Goal: Transaction & Acquisition: Purchase product/service

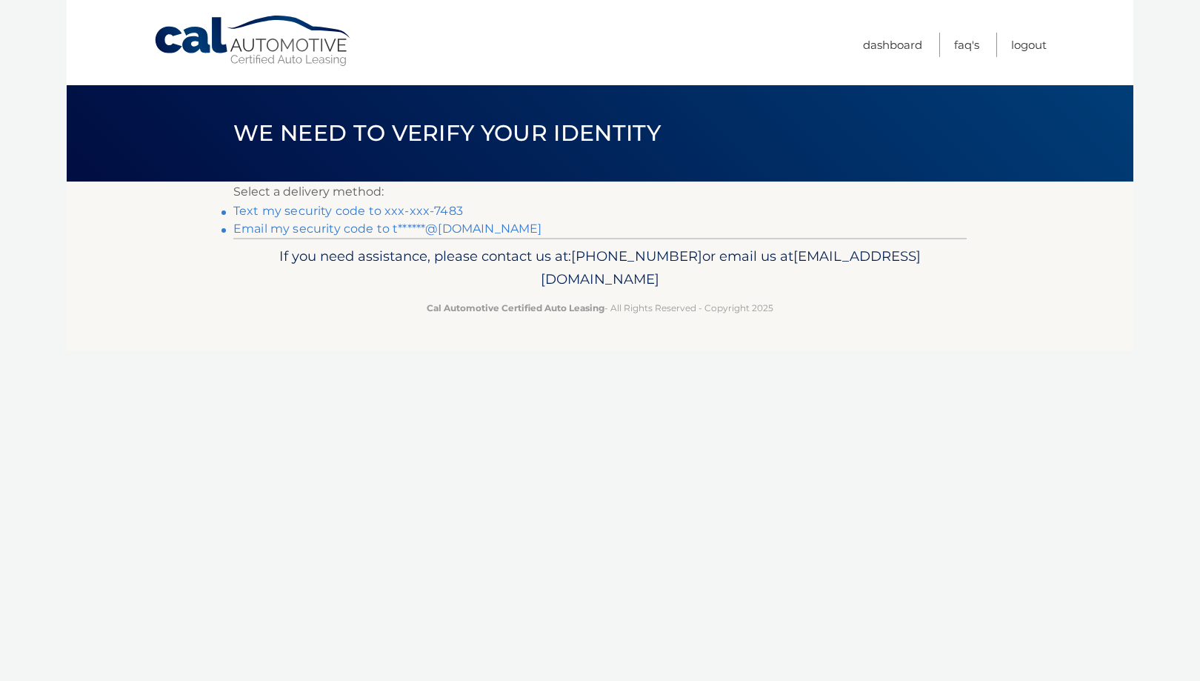
click at [376, 215] on link "Text my security code to xxx-xxx-7483" at bounding box center [348, 211] width 230 height 14
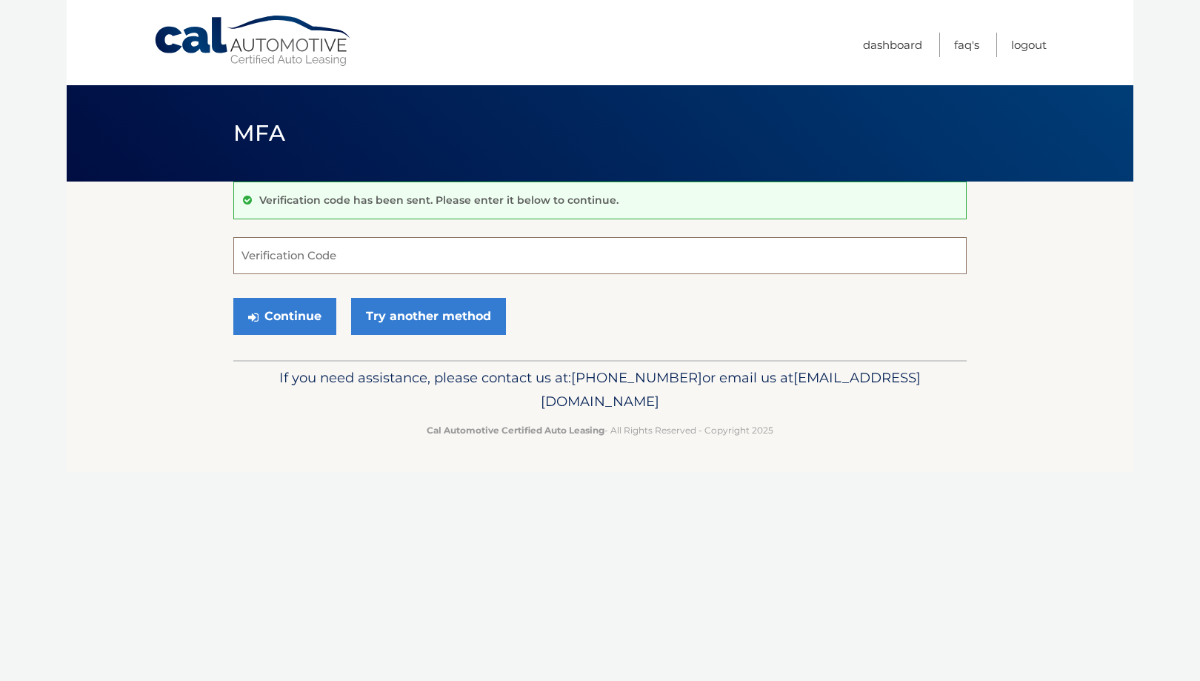
click at [352, 257] on input "Verification Code" at bounding box center [599, 255] width 733 height 37
type input "973528"
click at [233, 298] on button "Continue" at bounding box center [284, 316] width 103 height 37
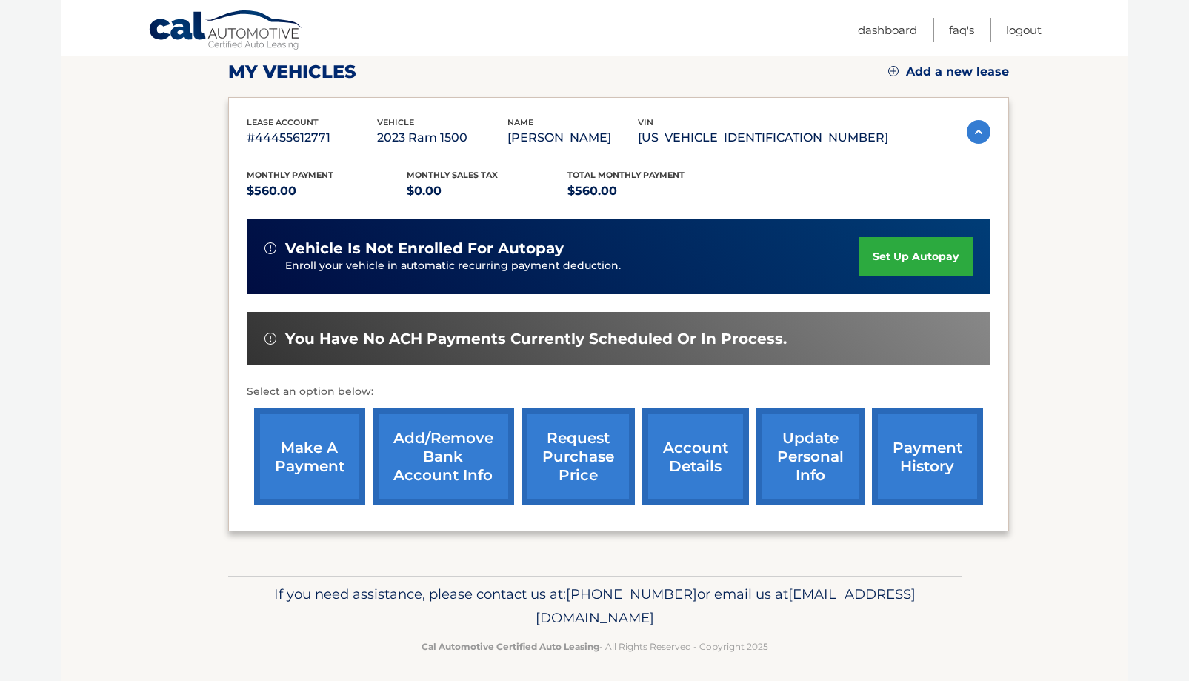
scroll to position [216, 0]
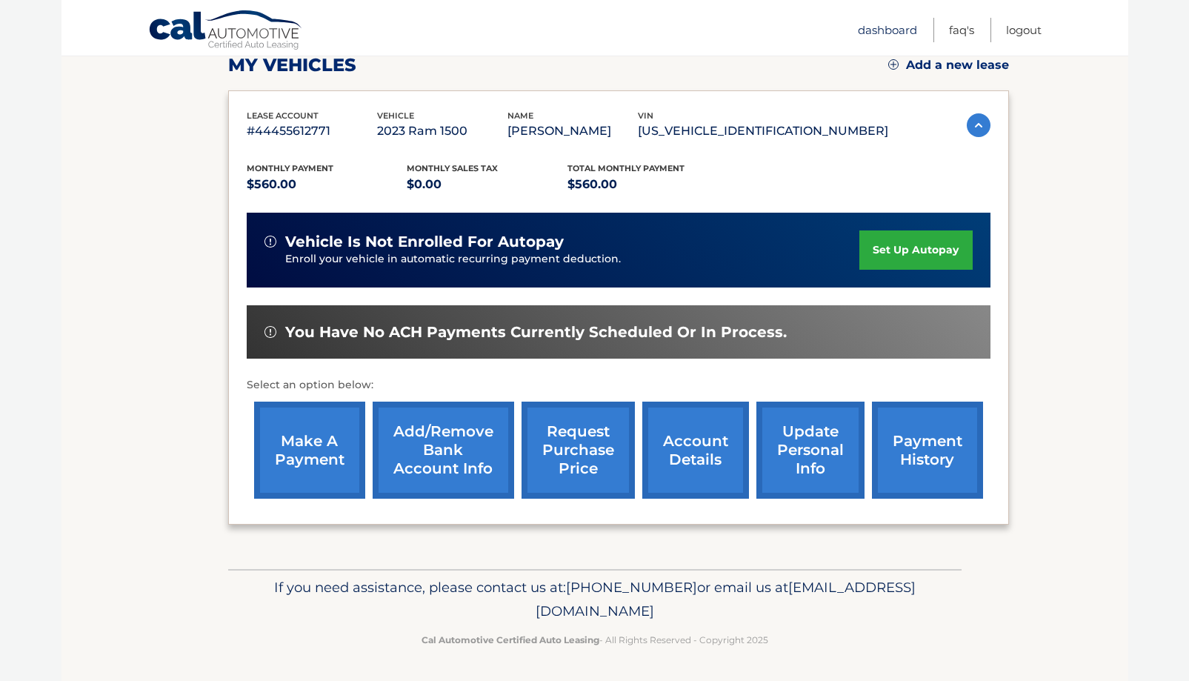
click at [901, 32] on link "Dashboard" at bounding box center [887, 30] width 59 height 24
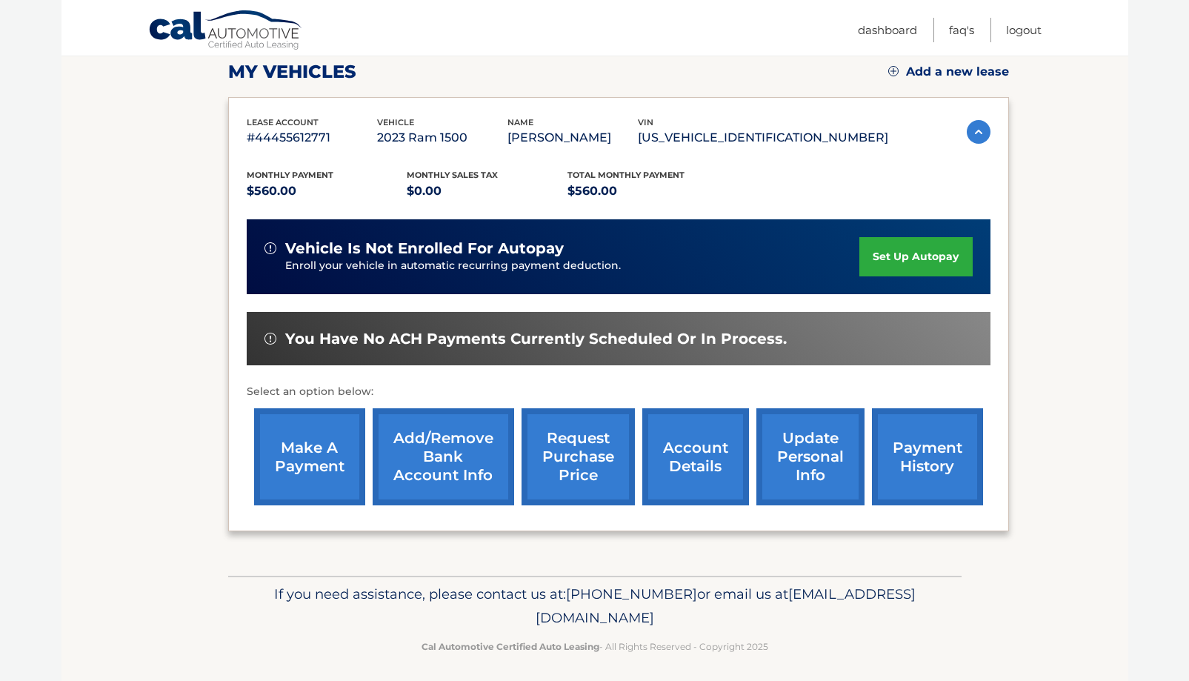
scroll to position [216, 0]
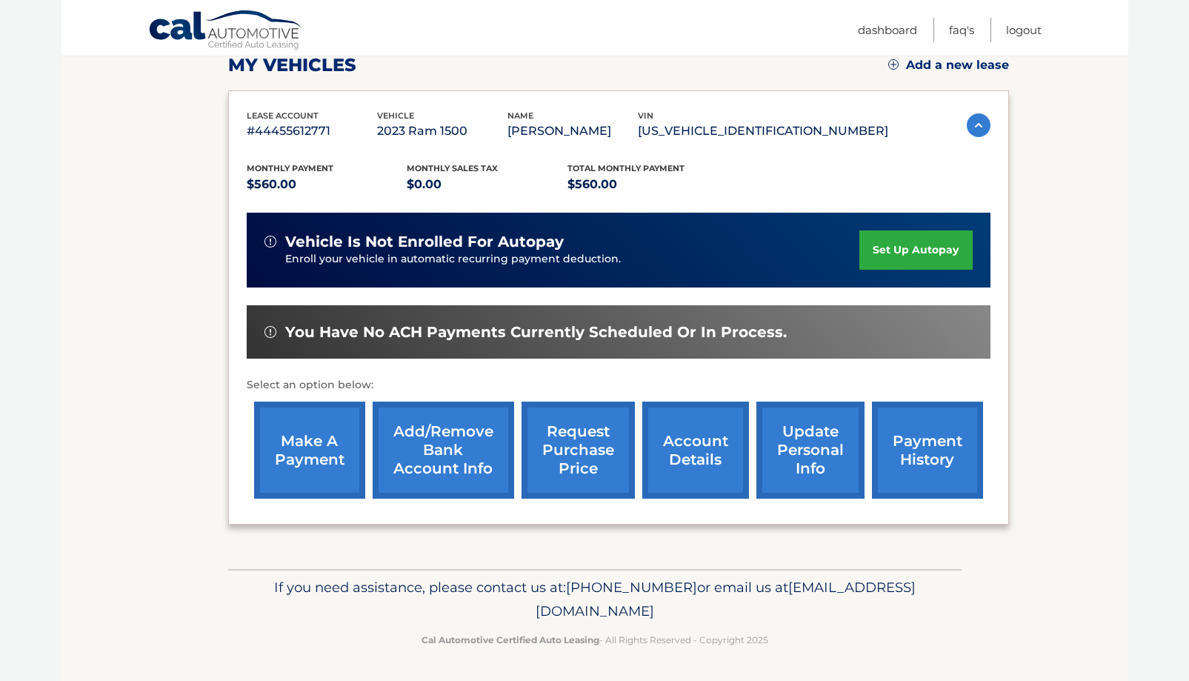
click at [308, 443] on link "make a payment" at bounding box center [309, 450] width 111 height 97
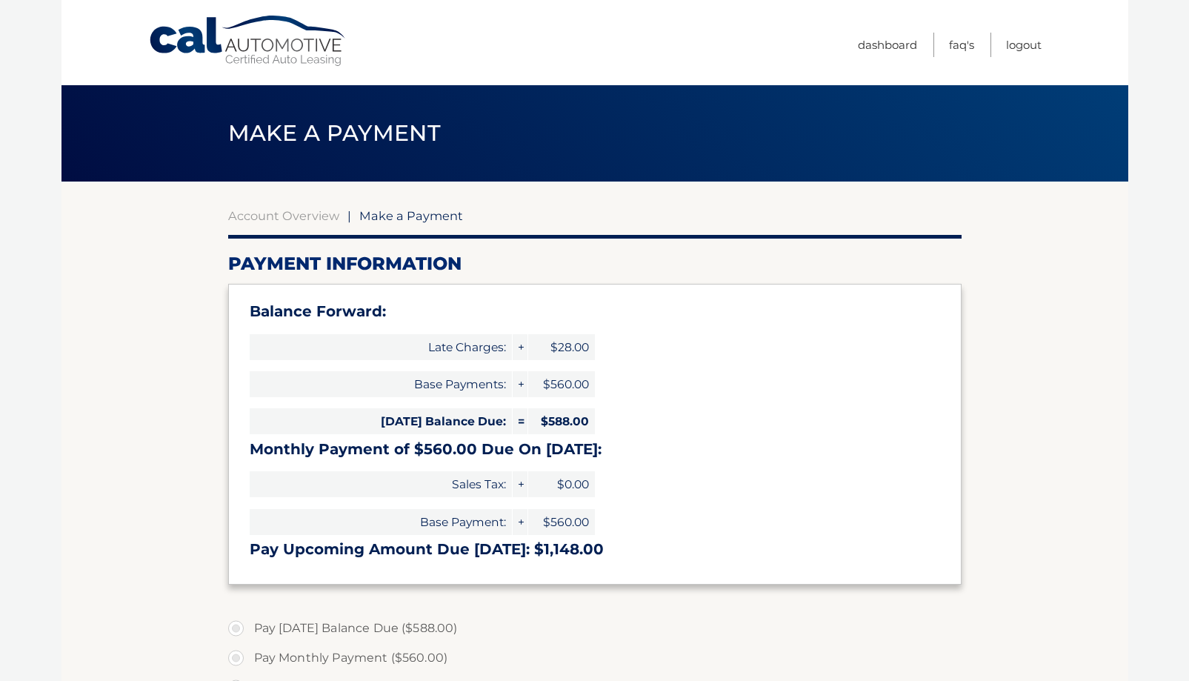
select select "ZWQ3YTM3NGItZjc3NS00MDEwLWFhNTAtMDBlZTBjZGE3Yzk0"
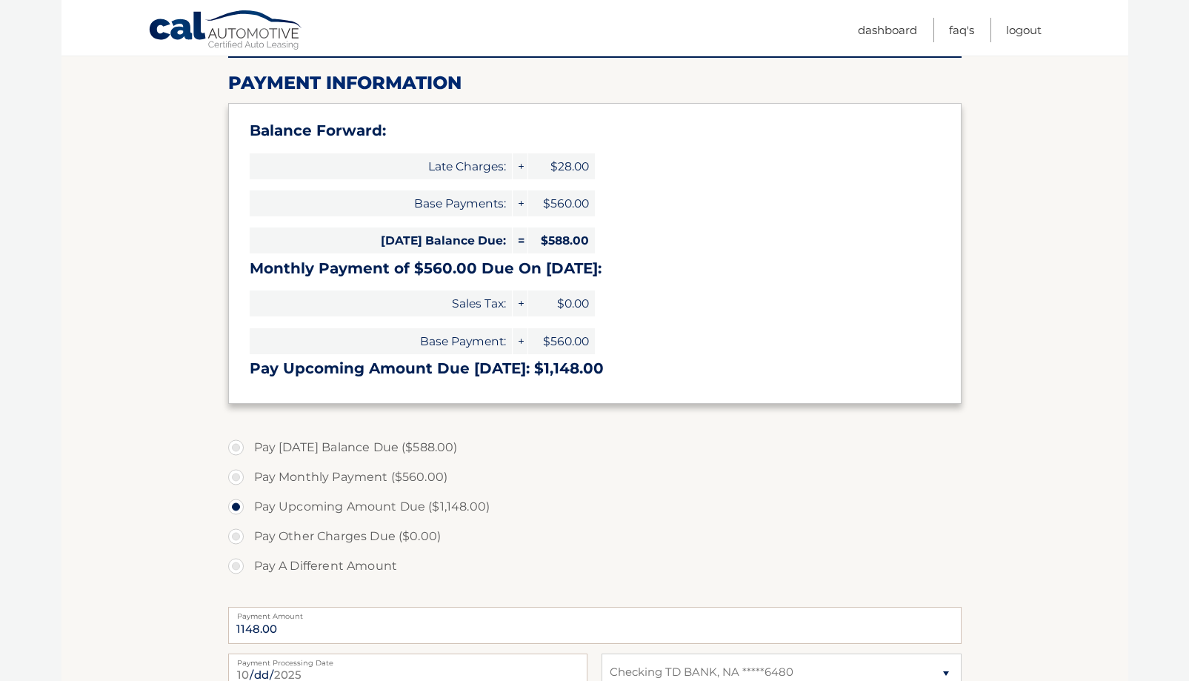
scroll to position [197, 0]
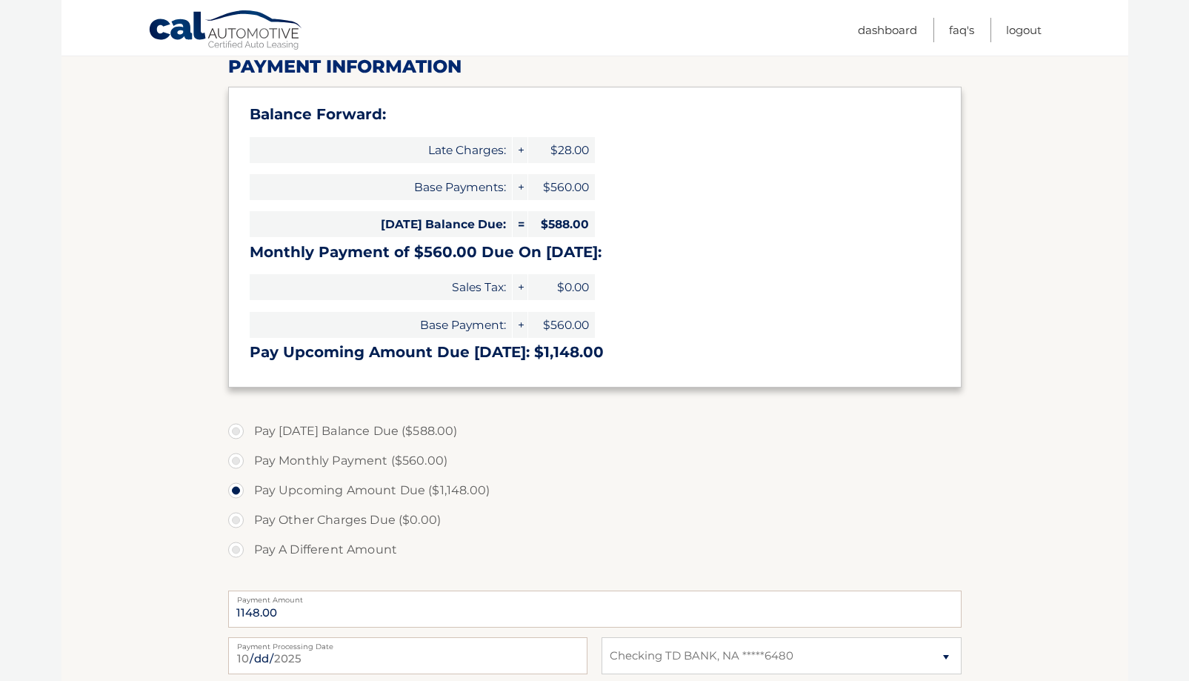
click at [228, 429] on label "Pay [DATE] Balance Due ($588.00)" at bounding box center [594, 431] width 733 height 30
click at [234, 429] on input "Pay [DATE] Balance Due ($588.00)" at bounding box center [241, 428] width 15 height 24
radio input "true"
type input "588.00"
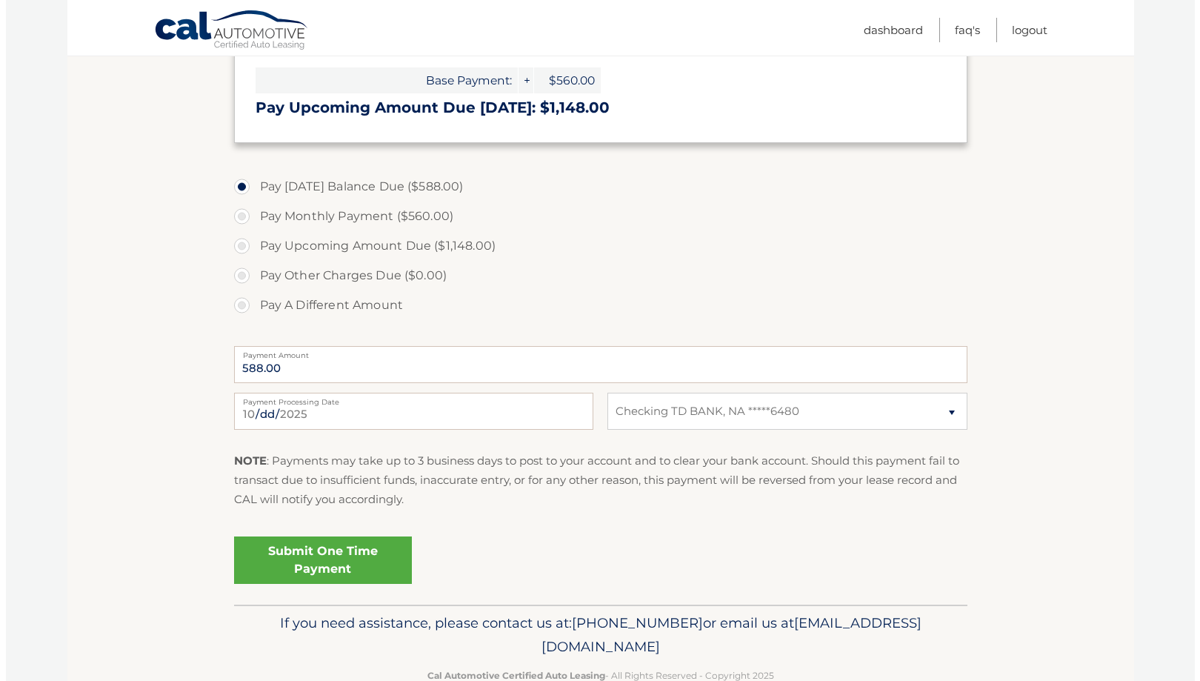
scroll to position [444, 0]
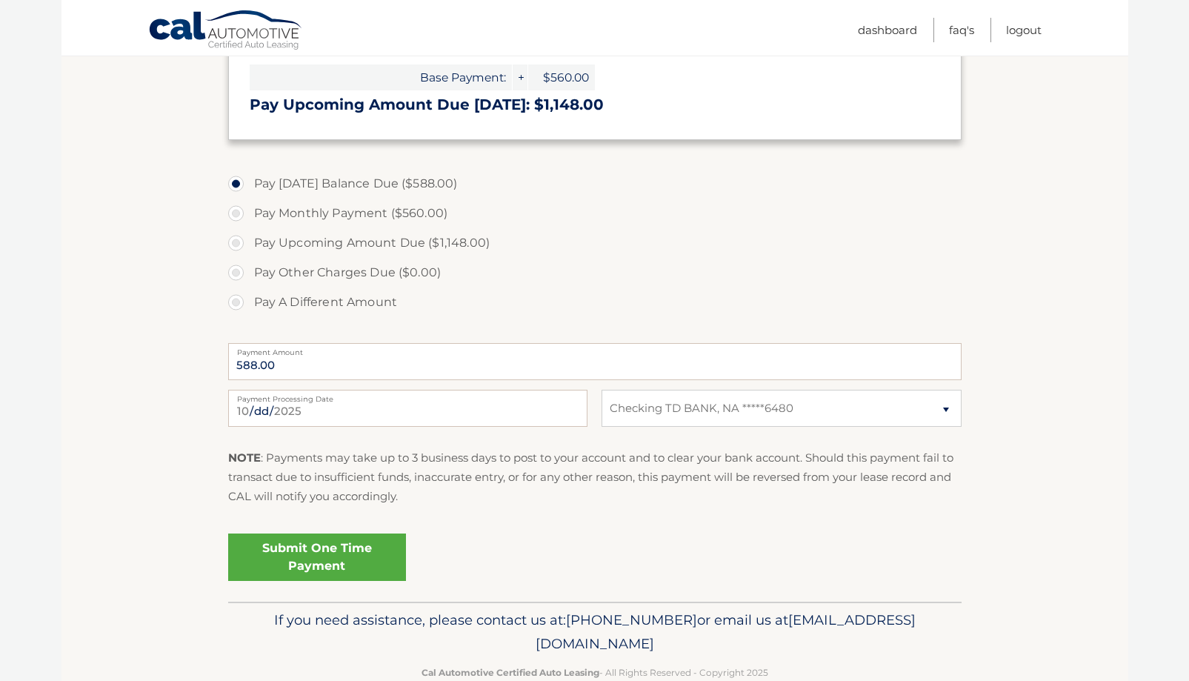
click at [321, 552] on link "Submit One Time Payment" at bounding box center [317, 556] width 178 height 47
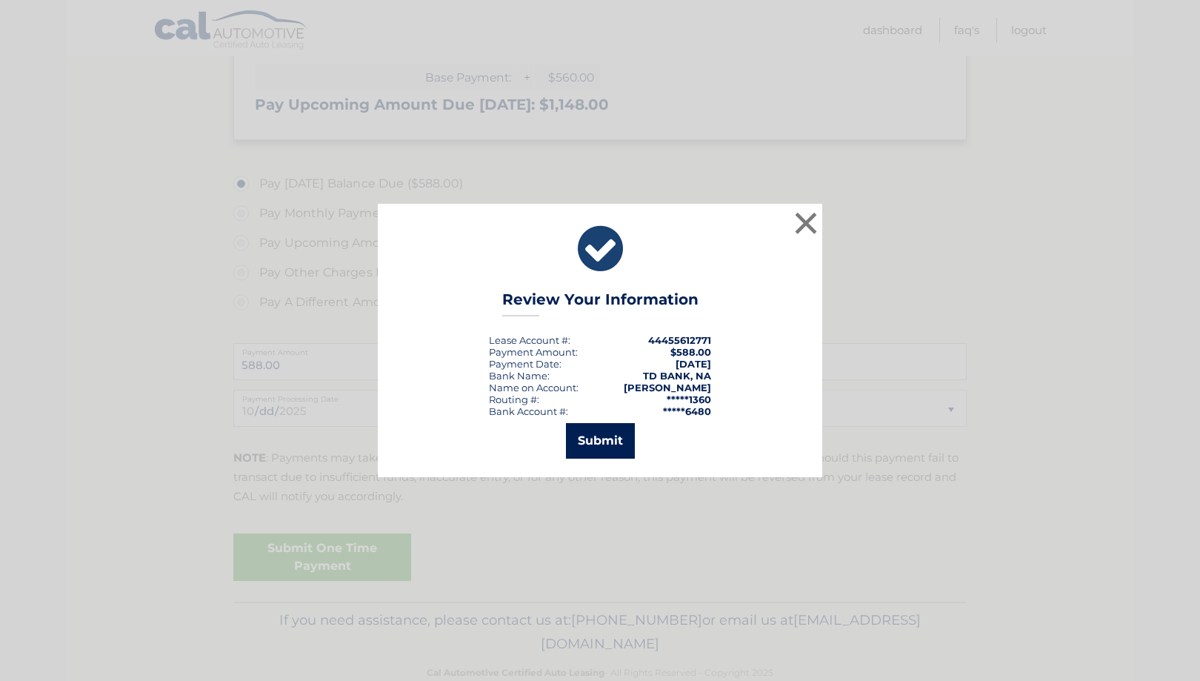
click at [610, 445] on button "Submit" at bounding box center [600, 441] width 69 height 36
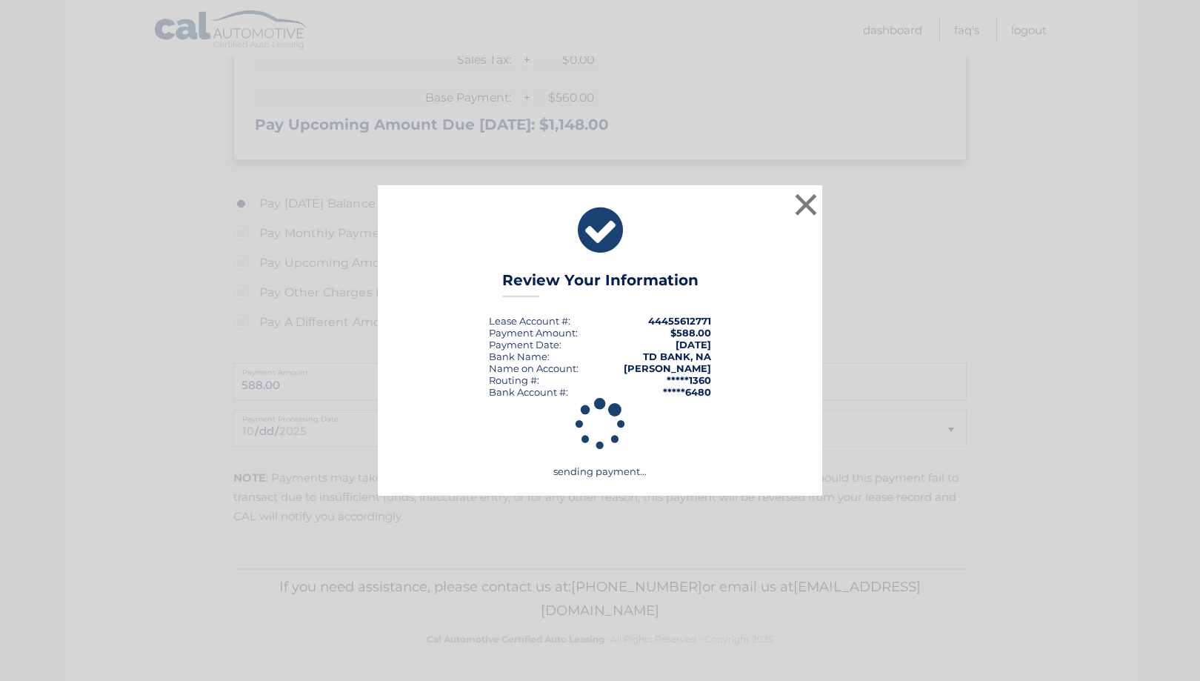
scroll to position [424, 0]
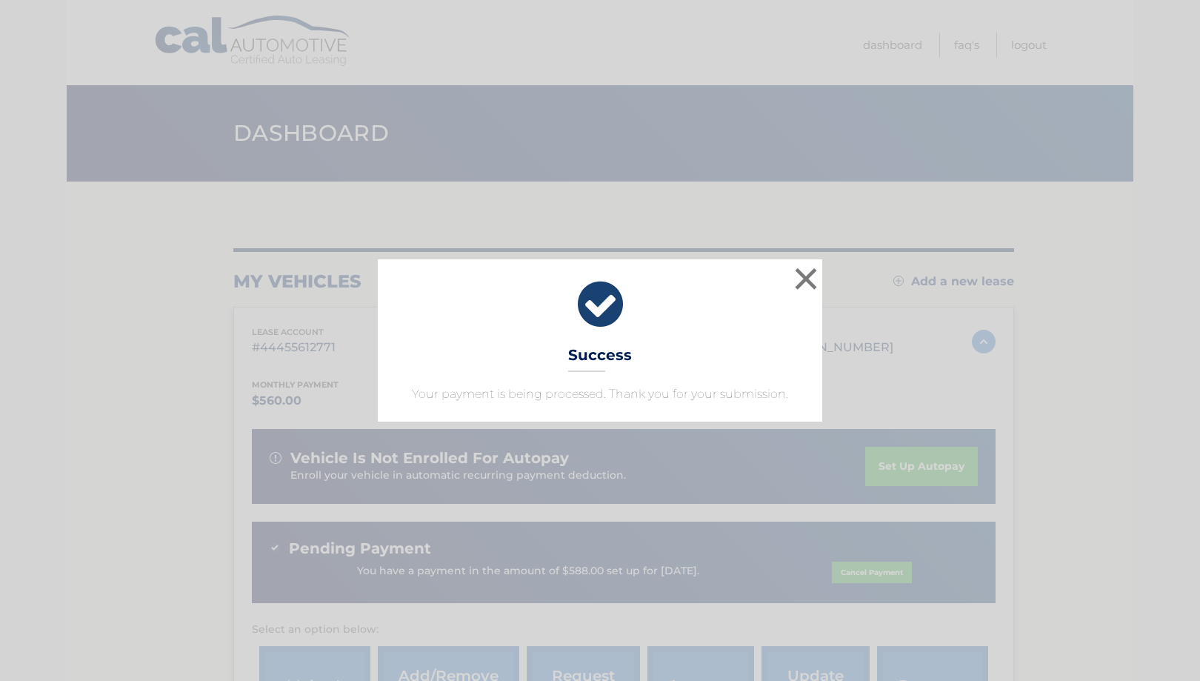
click at [610, 445] on div "× Success Your payment is being processed. Thank you for your submission. Loadi…" at bounding box center [600, 340] width 1200 height 681
